Goal: Check status: Check status

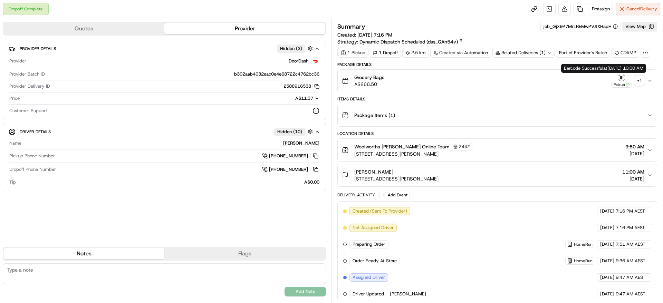
click at [640, 78] on div "+ 1" at bounding box center [640, 81] width 10 height 10
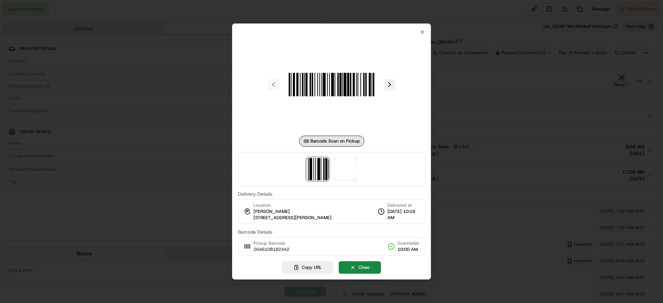
click at [388, 79] on button at bounding box center [389, 84] width 11 height 11
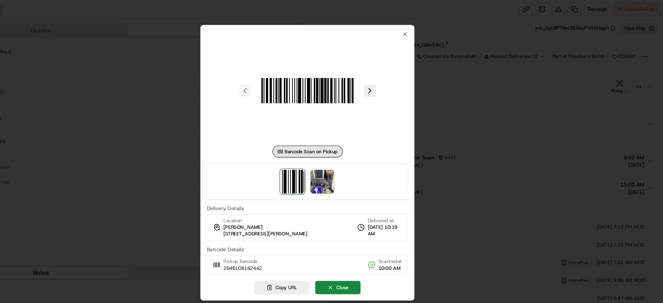
click at [494, 129] on div at bounding box center [331, 151] width 663 height 303
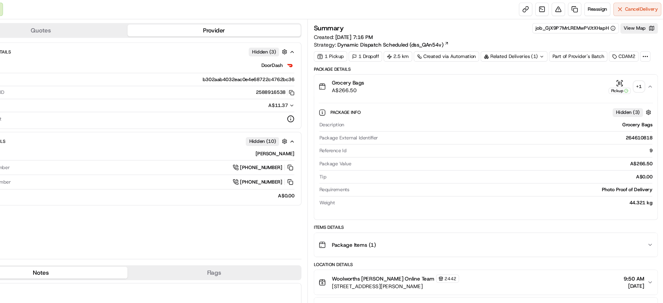
click at [480, 76] on div "Grocery Bags A$266.50 Pickup + 1" at bounding box center [494, 81] width 305 height 14
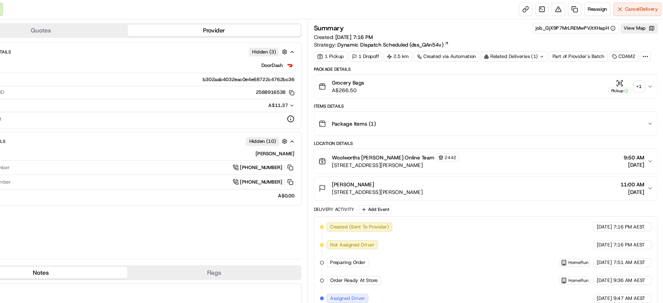
click at [536, 52] on div "Related Deliveries (1)" at bounding box center [524, 53] width 62 height 10
click at [530, 79] on span "264642628" at bounding box center [535, 80] width 25 height 6
click at [536, 48] on div "Related Deliveries (2)" at bounding box center [524, 53] width 62 height 10
click at [533, 51] on div "Related Deliveries (1)" at bounding box center [524, 53] width 62 height 10
click at [528, 53] on div "Related Deliveries" at bounding box center [523, 53] width 61 height 10
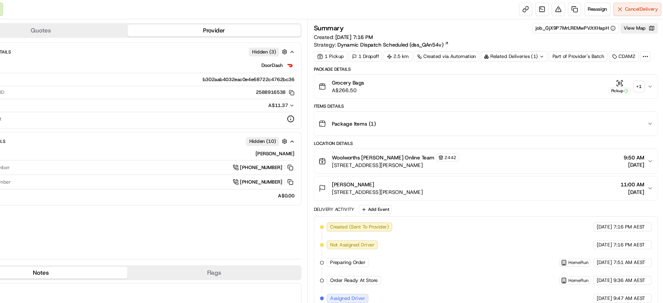
click at [527, 54] on div "Related Deliveries (1)" at bounding box center [524, 53] width 62 height 10
click at [517, 53] on div "Related Deliveries" at bounding box center [523, 53] width 61 height 10
click at [517, 53] on div "Related Deliveries (1)" at bounding box center [524, 53] width 62 height 10
click at [537, 80] on span "264642628" at bounding box center [535, 80] width 25 height 6
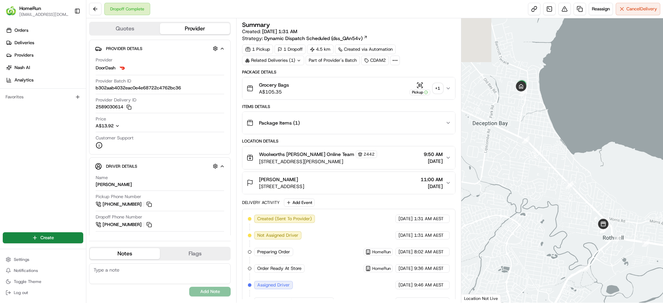
click at [437, 90] on div "+ 1" at bounding box center [438, 89] width 10 height 10
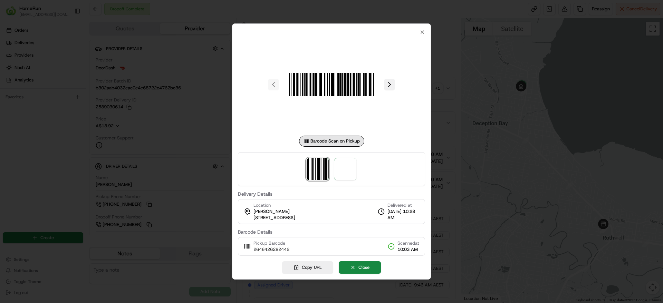
click at [388, 80] on button at bounding box center [389, 84] width 11 height 11
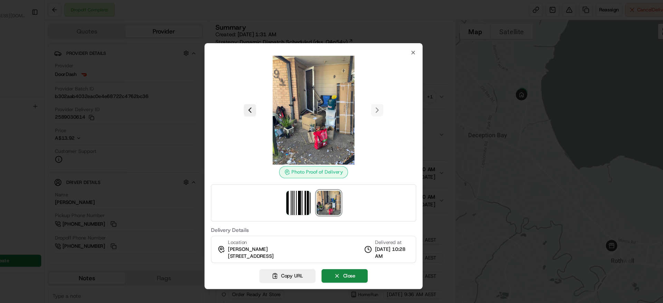
click at [464, 112] on div at bounding box center [331, 151] width 663 height 303
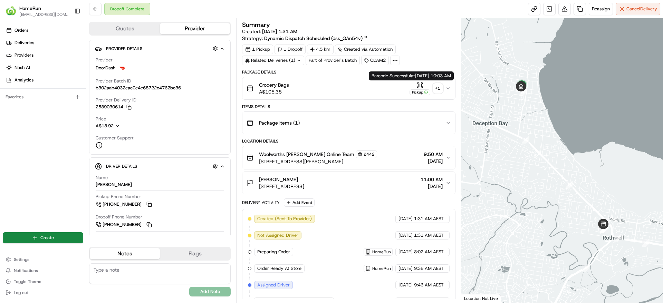
click at [440, 84] on div "+ 1" at bounding box center [438, 89] width 10 height 10
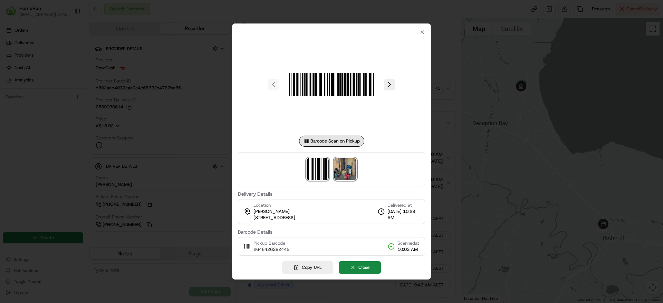
click at [337, 158] on img at bounding box center [345, 169] width 22 height 22
